Goal: Information Seeking & Learning: Find specific fact

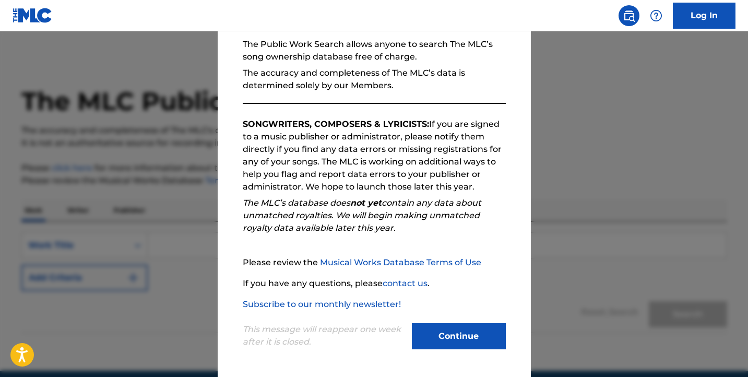
scroll to position [101, 0]
click at [471, 335] on button "Continue" at bounding box center [459, 336] width 94 height 26
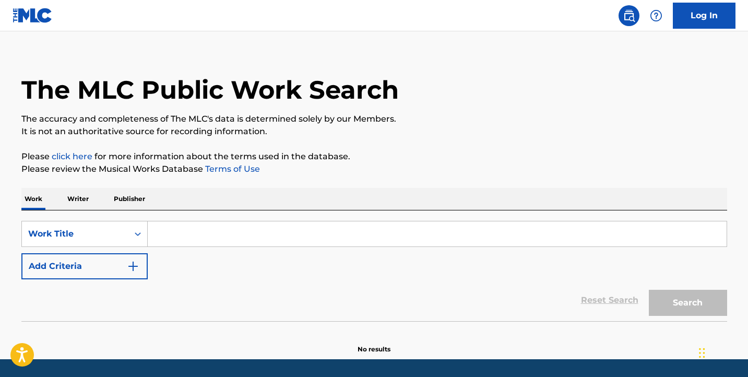
scroll to position [13, 0]
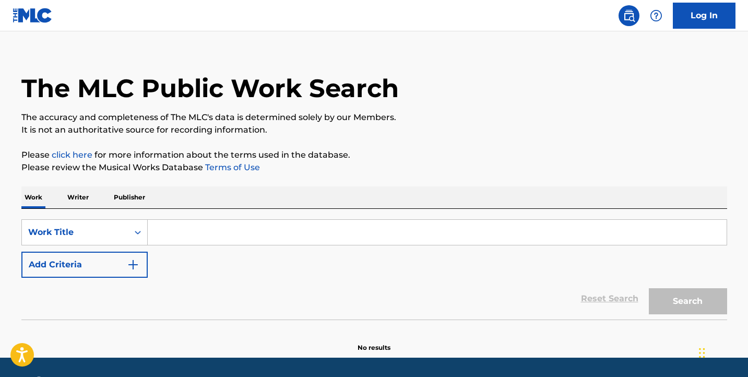
click at [275, 227] on input "Search Form" at bounding box center [437, 232] width 579 height 25
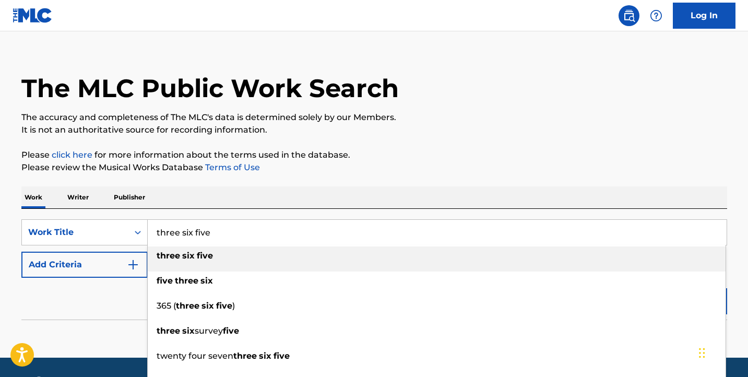
type input "three six five"
click at [259, 251] on div "three six five" at bounding box center [437, 256] width 578 height 19
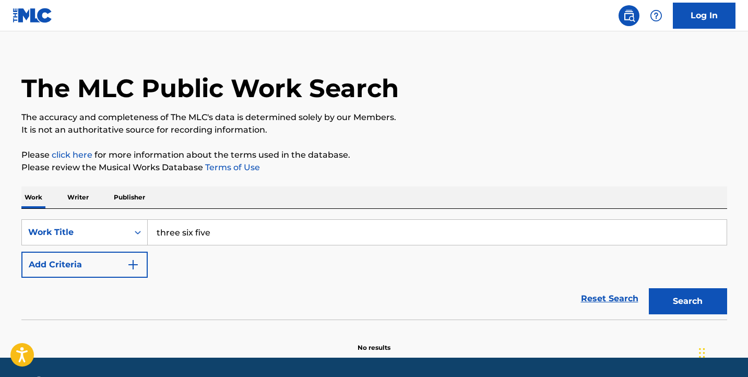
click at [675, 296] on button "Search" at bounding box center [688, 301] width 78 height 26
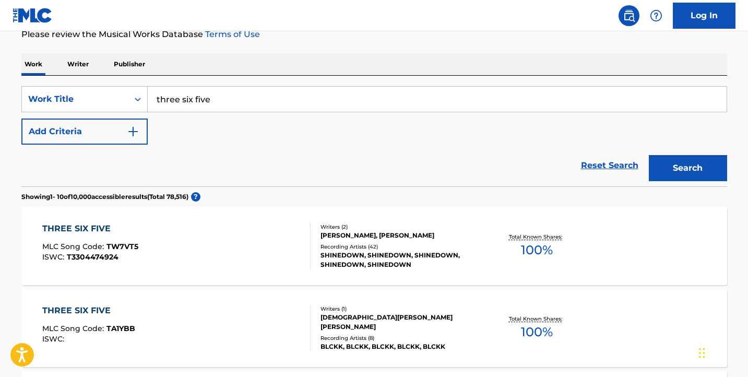
scroll to position [148, 0]
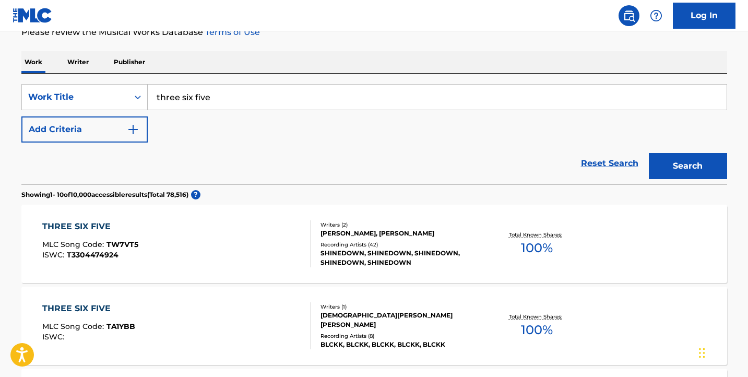
click at [431, 238] on div "[PERSON_NAME], [PERSON_NAME]" at bounding box center [400, 233] width 158 height 9
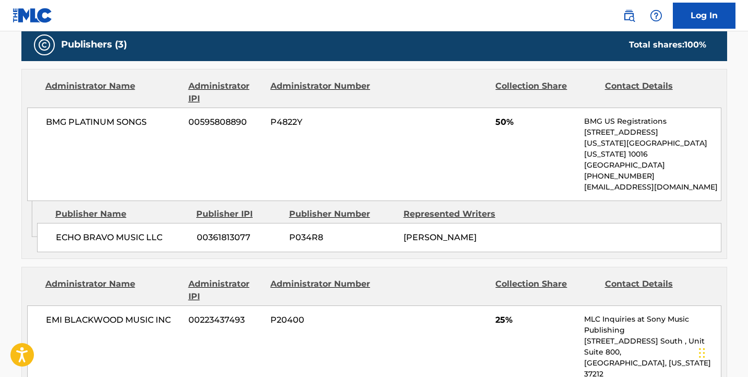
scroll to position [473, 0]
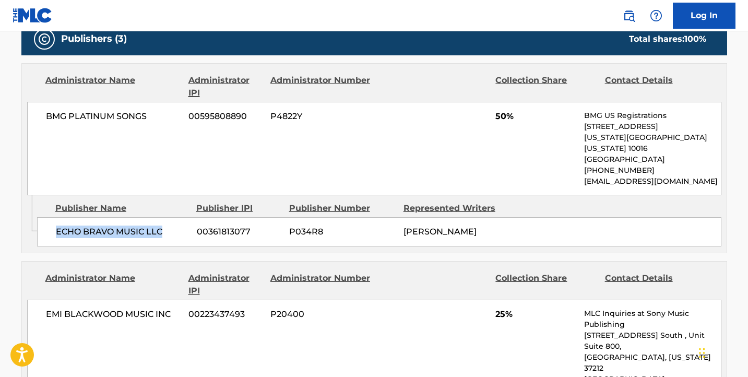
drag, startPoint x: 160, startPoint y: 218, endPoint x: 54, endPoint y: 210, distance: 106.8
click at [54, 217] on div "ECHO BRAVO MUSIC LLC 00361813077 P034R8 [PERSON_NAME]" at bounding box center [379, 231] width 685 height 29
copy span "ECHO BRAVO MUSIC LLC"
click at [547, 202] on div "Publisher Name Publisher IPI Publisher Number Represented Writers" at bounding box center [379, 208] width 685 height 13
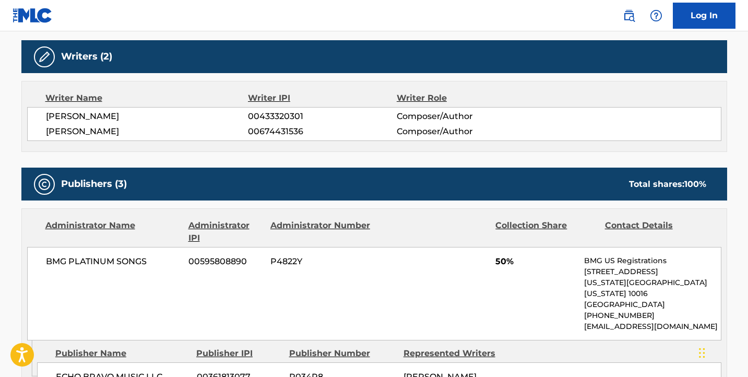
scroll to position [330, 0]
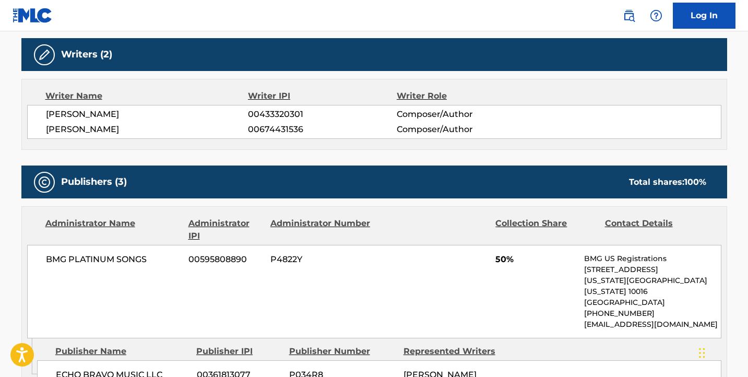
click at [116, 181] on h5 "Publishers (3)" at bounding box center [94, 182] width 66 height 12
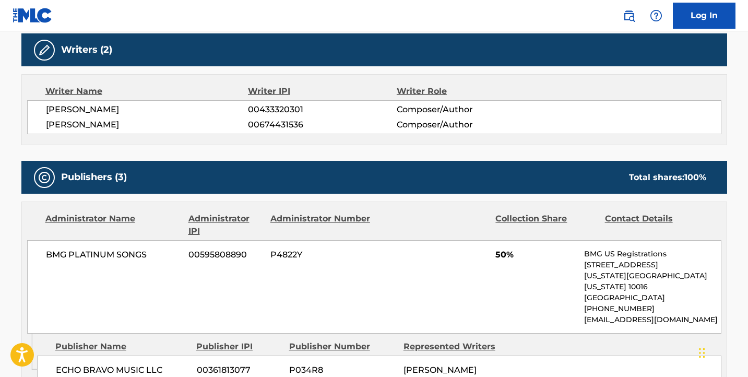
scroll to position [330, 0]
